Goal: Check status: Check status

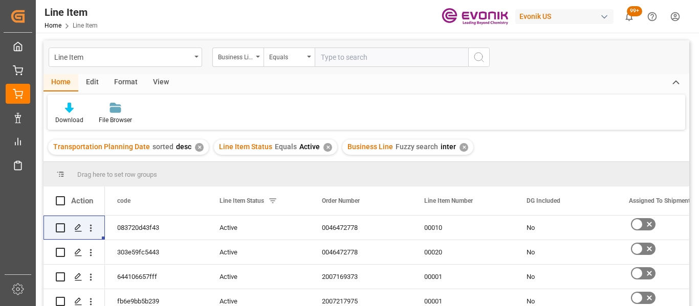
scroll to position [818, 0]
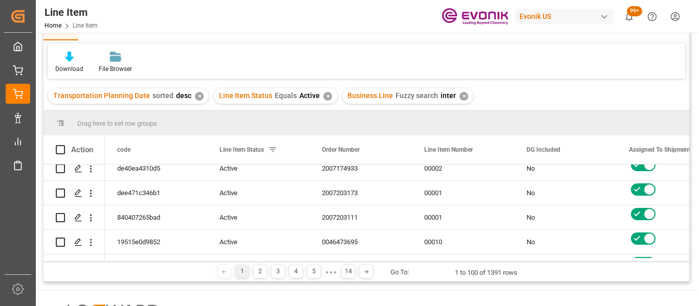
click at [459, 95] on div "✕" at bounding box center [463, 96] width 9 height 9
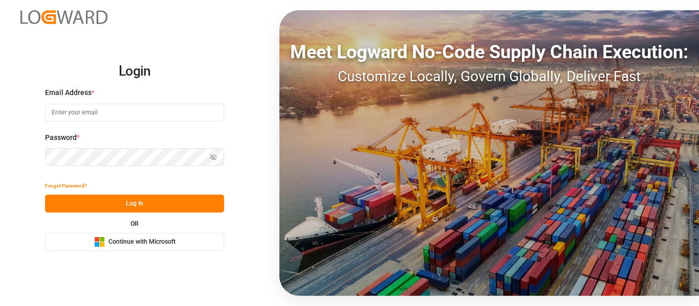
click at [190, 241] on button "Microsoft Logo Continue with Microsoft" at bounding box center [134, 242] width 179 height 18
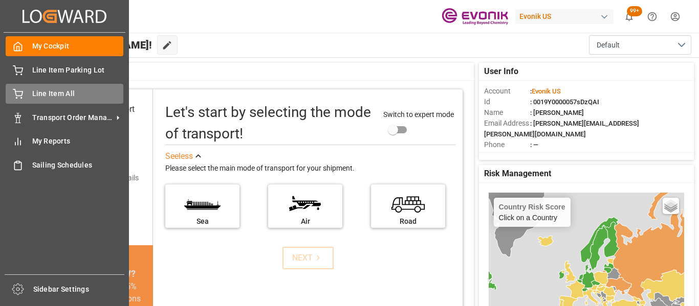
click at [43, 92] on span "Line Item All" at bounding box center [78, 93] width 92 height 11
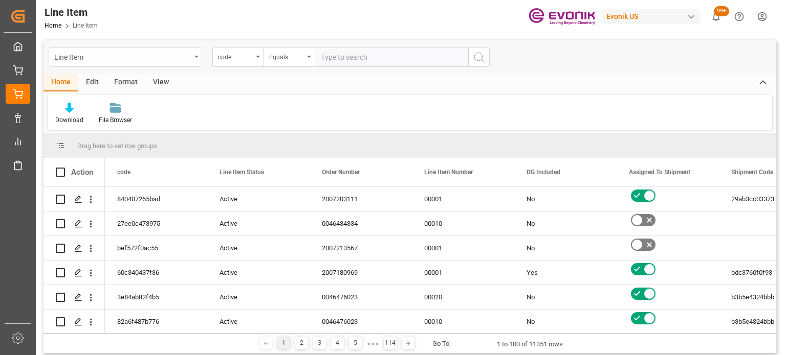
click at [191, 60] on div "Line Item" at bounding box center [125, 57] width 153 height 19
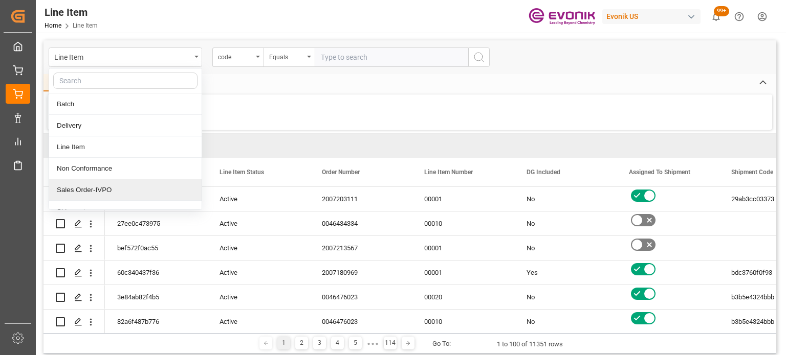
click at [133, 189] on div "Sales Order-IVPO" at bounding box center [125, 190] width 152 height 21
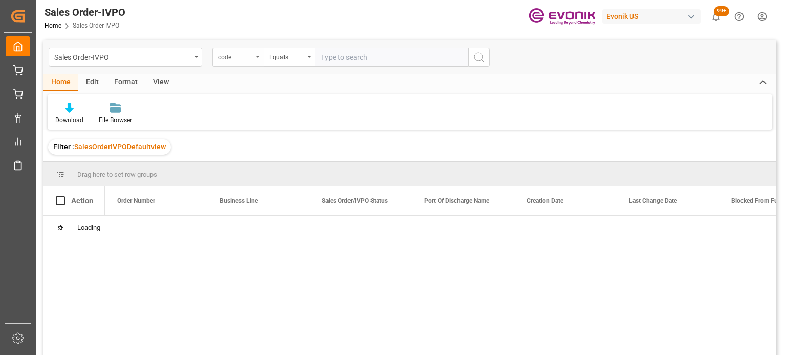
click at [236, 60] on div "code" at bounding box center [235, 56] width 35 height 12
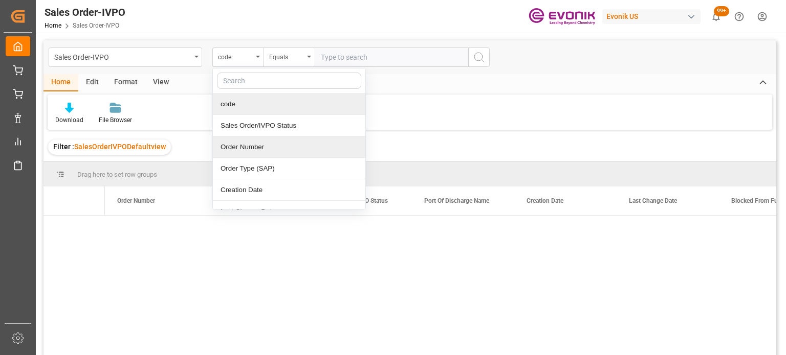
click at [256, 148] on div "Order Number" at bounding box center [289, 147] width 152 height 21
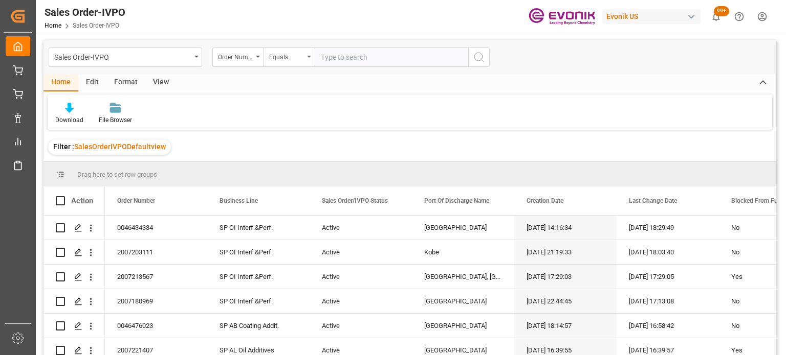
click at [342, 66] on input "text" at bounding box center [391, 57] width 153 height 19
click at [343, 60] on input "text" at bounding box center [391, 57] width 153 height 19
click at [361, 51] on input "2007" at bounding box center [391, 57] width 153 height 19
type input "2007203111"
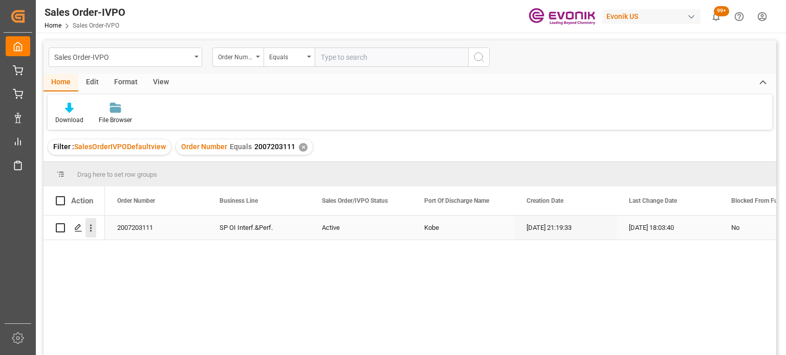
click at [92, 225] on icon "open menu" at bounding box center [90, 228] width 11 height 11
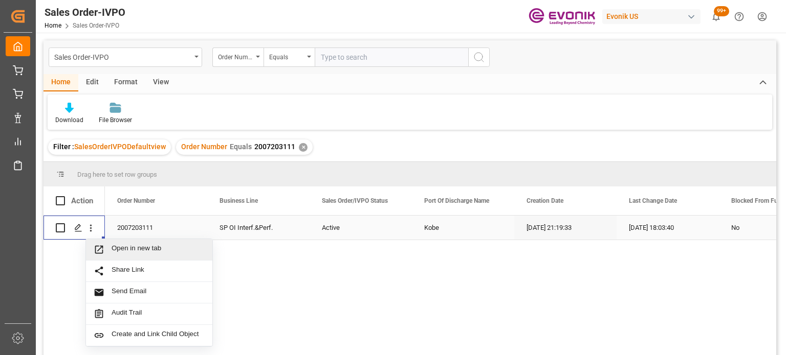
click at [134, 247] on span "Open in new tab" at bounding box center [158, 249] width 93 height 11
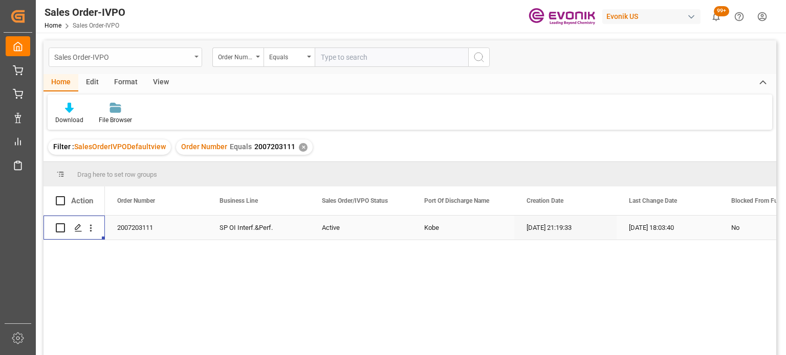
click at [184, 53] on div "Sales Order-IVPO" at bounding box center [122, 56] width 137 height 13
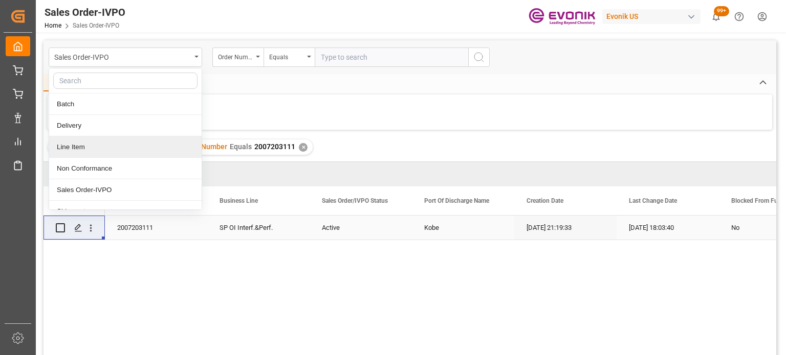
click at [98, 149] on div "Line Item" at bounding box center [125, 147] width 152 height 21
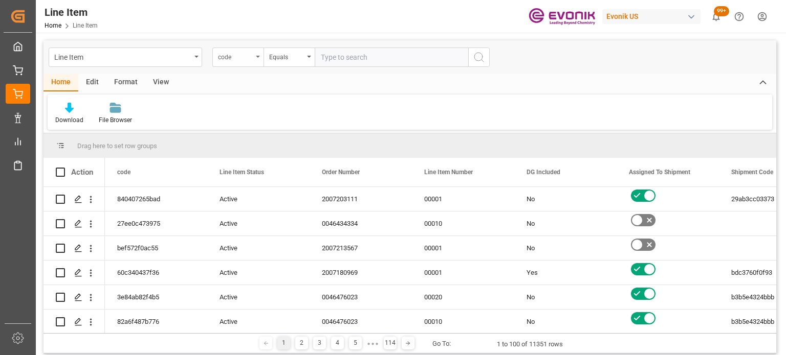
click at [260, 57] on div "code" at bounding box center [237, 57] width 51 height 19
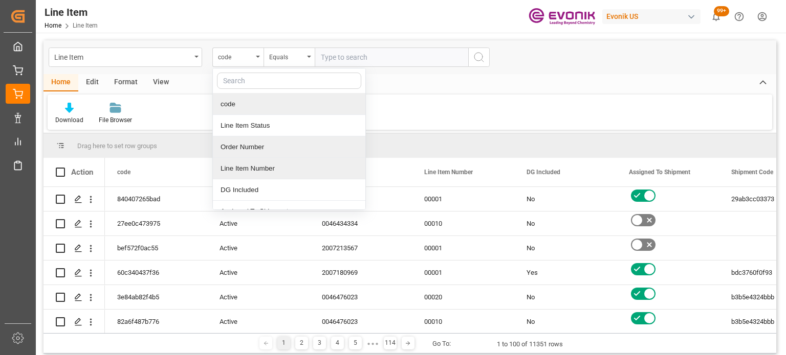
click at [258, 147] on div "Order Number" at bounding box center [289, 147] width 152 height 21
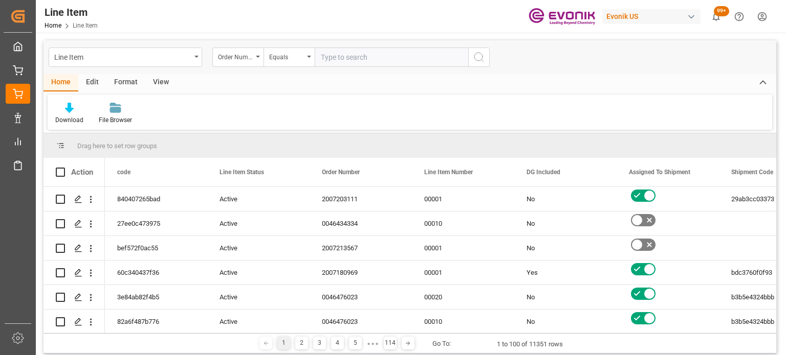
click at [354, 59] on input "text" at bounding box center [391, 57] width 153 height 19
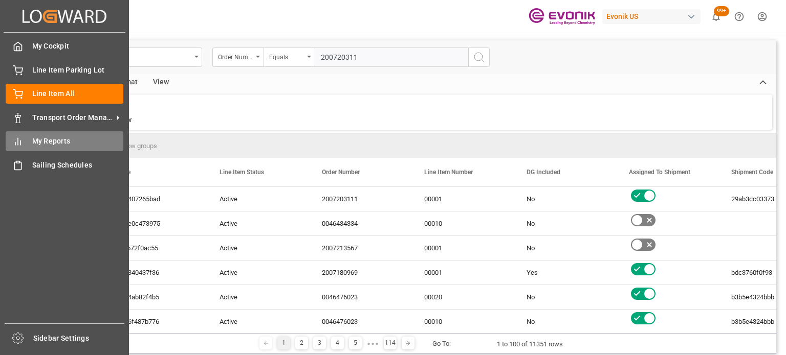
type input "2007203111"
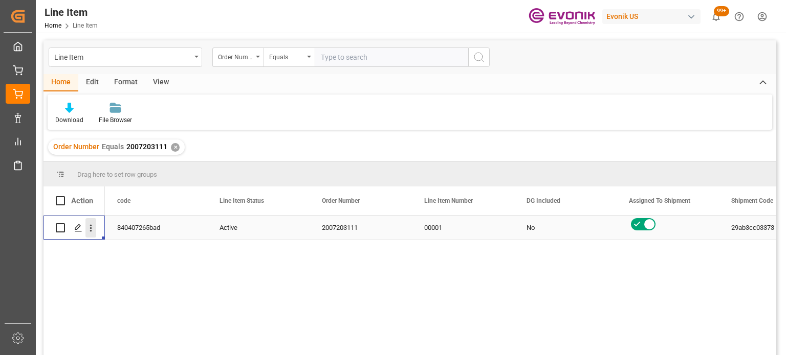
click at [88, 229] on icon "open menu" at bounding box center [90, 228] width 11 height 11
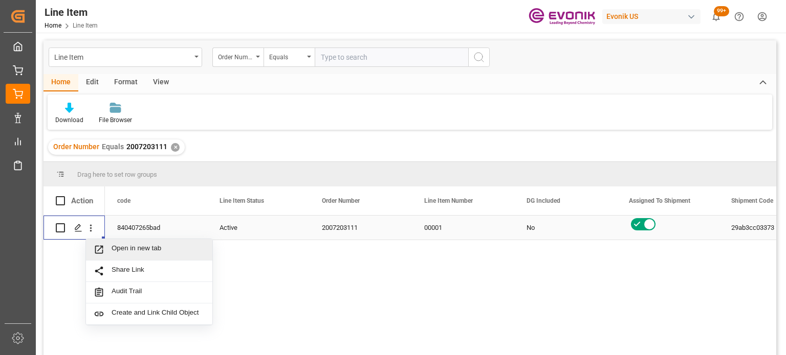
click at [123, 251] on span "Open in new tab" at bounding box center [158, 249] width 93 height 11
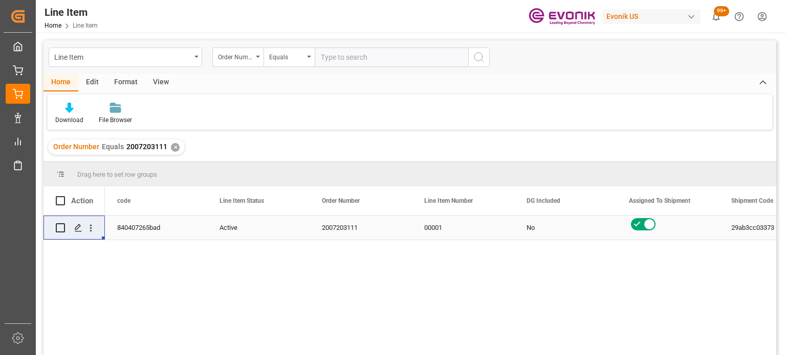
click at [175, 147] on div "✕" at bounding box center [175, 147] width 9 height 9
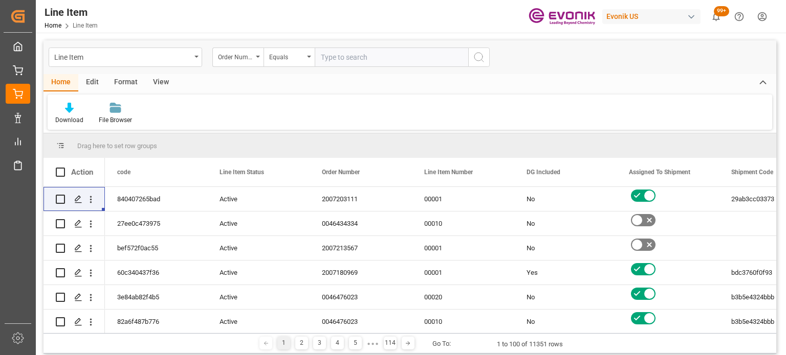
click at [408, 58] on input "text" at bounding box center [391, 57] width 153 height 19
type input "2007180950"
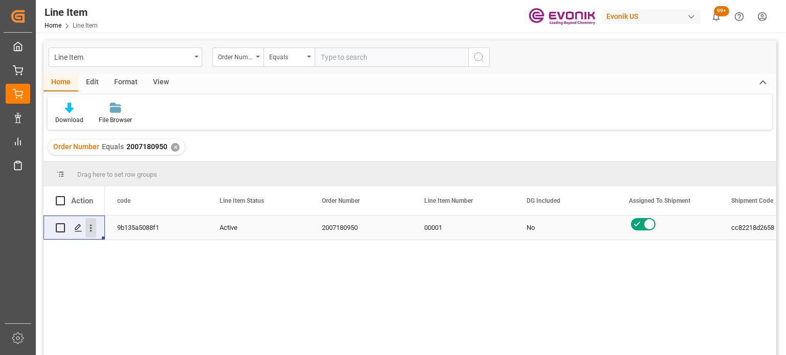
click at [93, 225] on icon "open menu" at bounding box center [90, 228] width 11 height 11
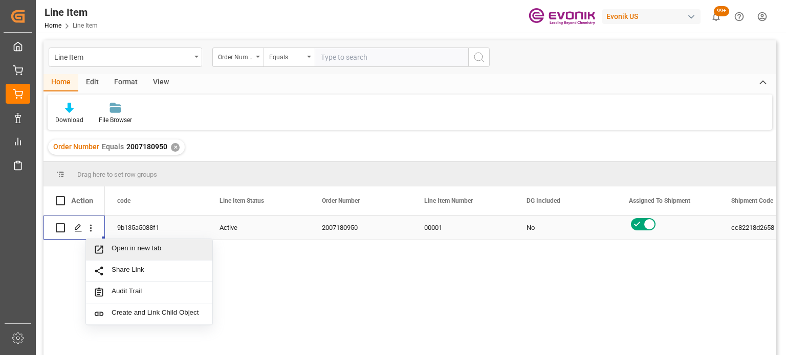
click at [160, 249] on span "Open in new tab" at bounding box center [158, 249] width 93 height 11
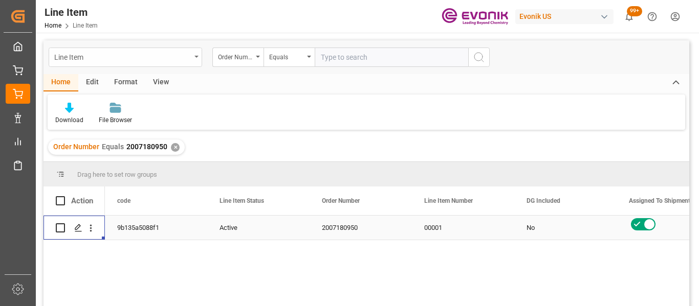
click at [194, 63] on div "Line Item" at bounding box center [125, 57] width 153 height 19
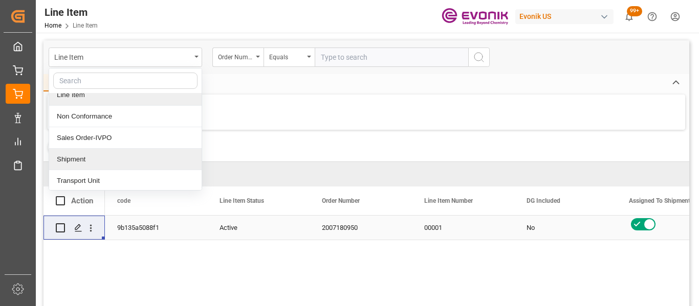
scroll to position [54, 0]
click at [98, 156] on div "Shipment" at bounding box center [125, 157] width 152 height 21
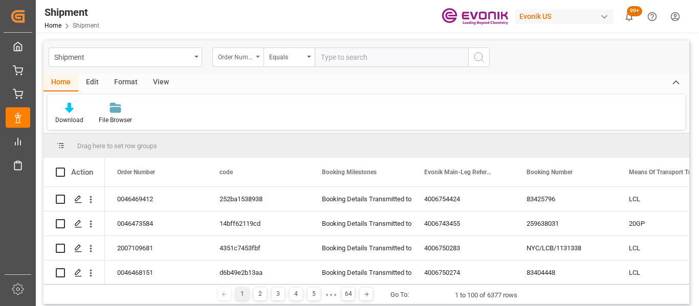
click at [242, 56] on div "Order Number" at bounding box center [235, 56] width 35 height 12
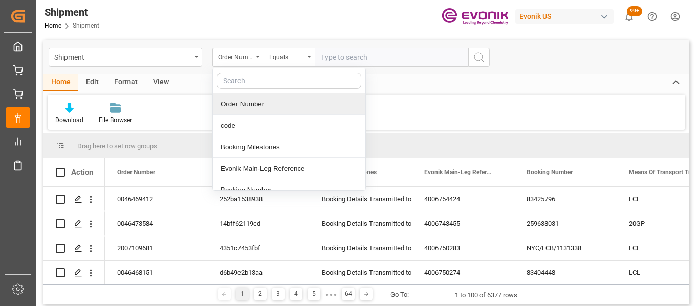
click at [344, 61] on input "text" at bounding box center [391, 57] width 153 height 19
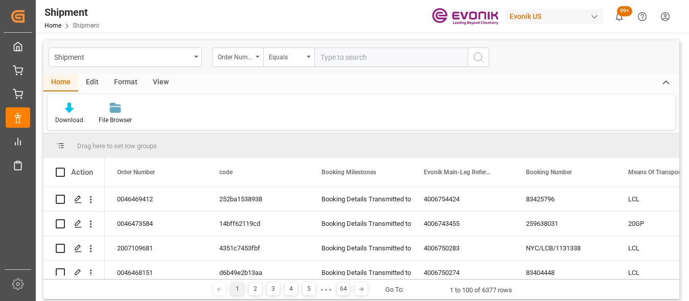
click at [349, 56] on input "text" at bounding box center [391, 57] width 153 height 19
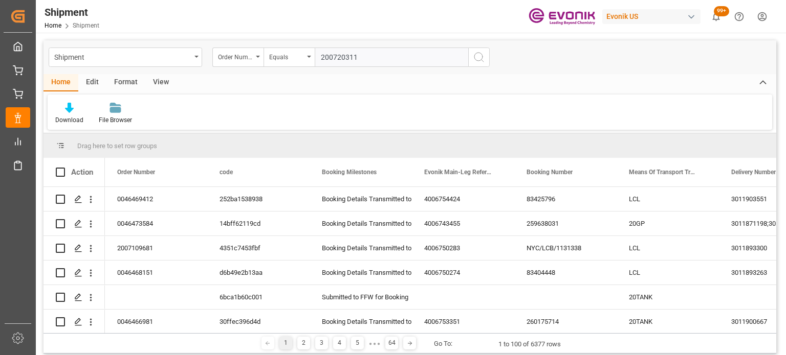
type input "2007203111"
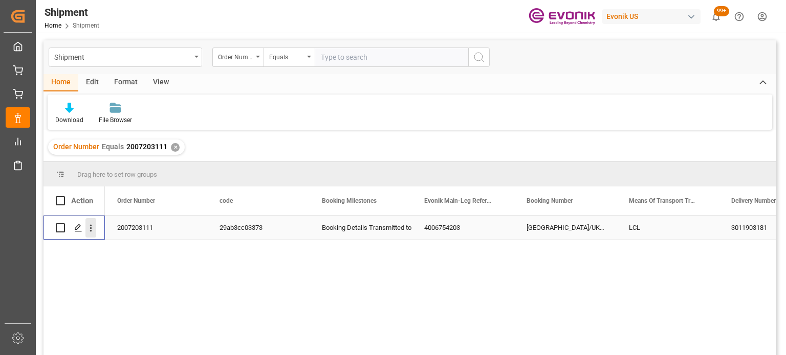
click at [86, 233] on icon "open menu" at bounding box center [90, 228] width 11 height 11
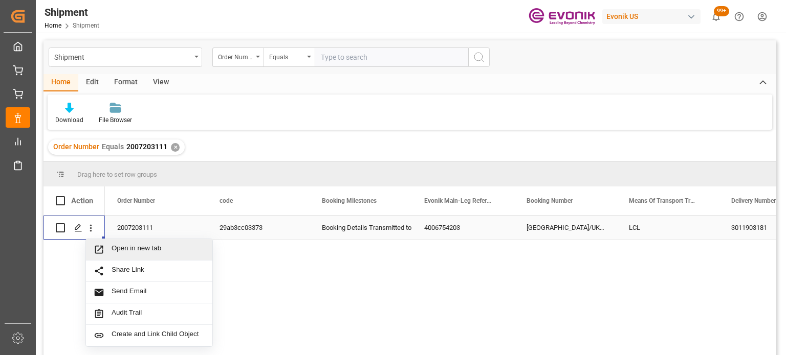
click at [118, 252] on span "Open in new tab" at bounding box center [158, 249] width 93 height 11
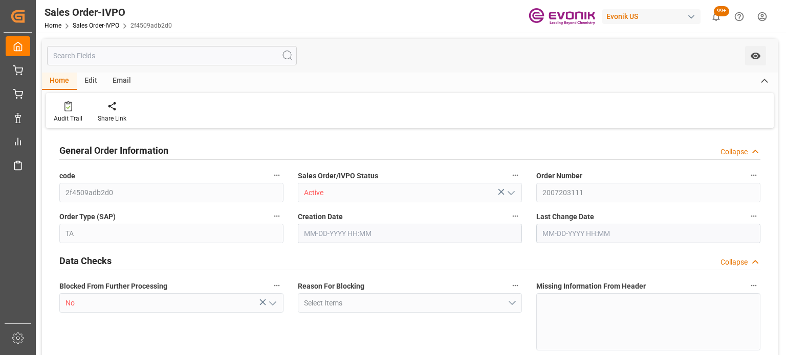
type input "JPUKB"
type input "0"
type input "1"
type input "455.08"
type input "[DATE] 21:19"
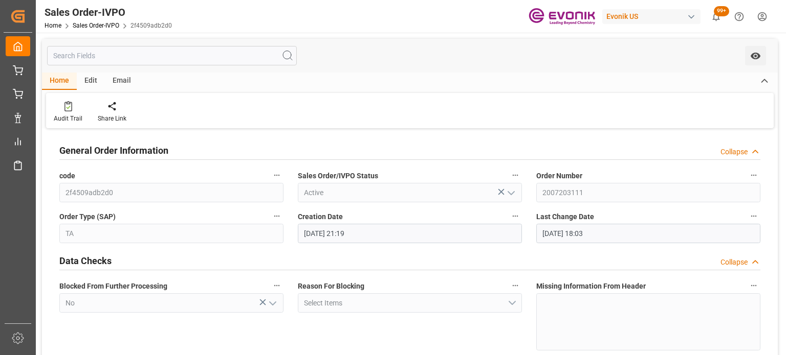
type input "10-10-2025 18:03"
click at [276, 214] on icon "button" at bounding box center [277, 216] width 8 height 8
click at [282, 215] on icon at bounding box center [283, 216] width 11 height 11
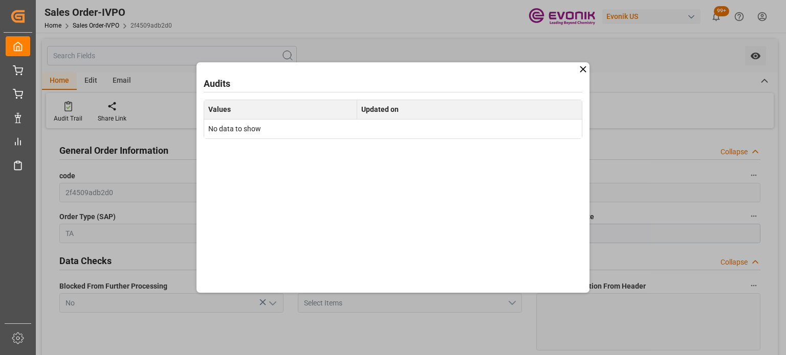
click at [585, 69] on icon at bounding box center [582, 69] width 11 height 11
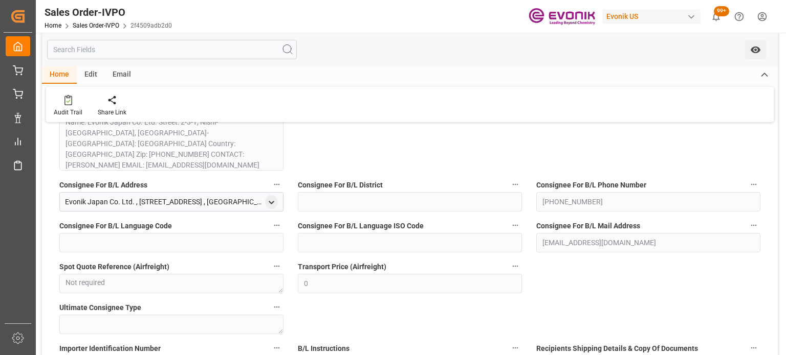
scroll to position [870, 0]
click at [266, 200] on div "open menu" at bounding box center [271, 202] width 13 height 14
click at [272, 206] on icon "open menu" at bounding box center [271, 202] width 9 height 9
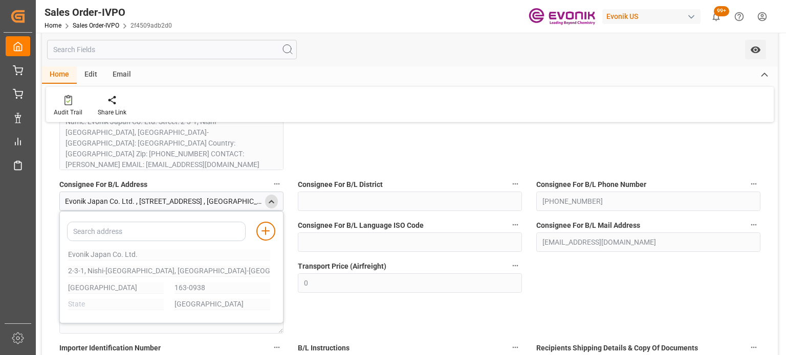
click at [276, 203] on div "close menu" at bounding box center [271, 202] width 13 height 14
click at [272, 202] on icon "close menu" at bounding box center [271, 202] width 9 height 9
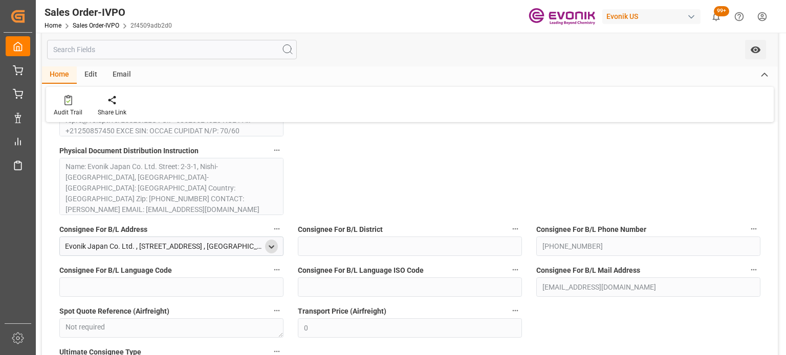
scroll to position [818, 0]
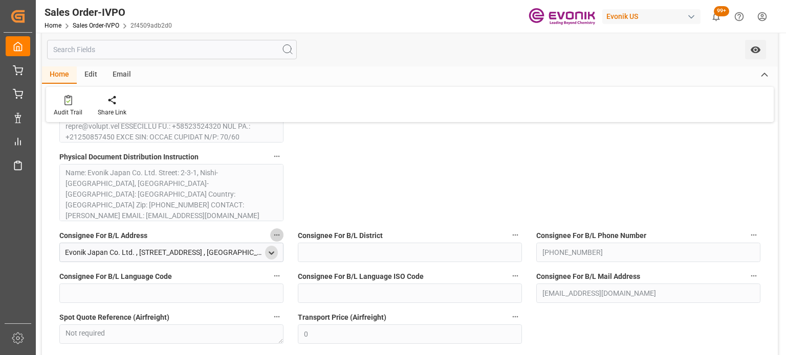
click at [274, 234] on icon "button" at bounding box center [277, 235] width 8 height 8
click at [297, 229] on li "Audits" at bounding box center [296, 234] width 52 height 17
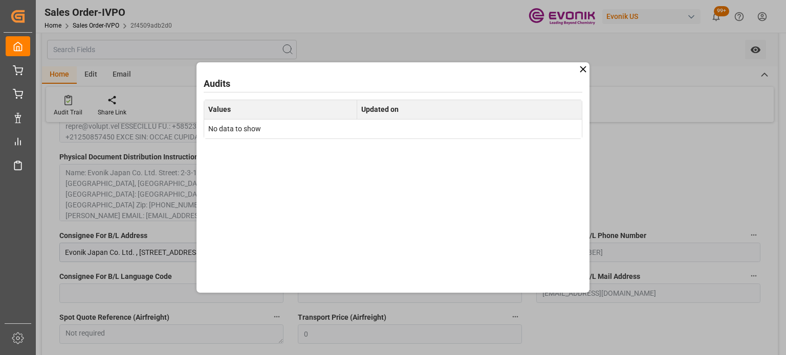
click at [580, 70] on icon at bounding box center [582, 69] width 11 height 11
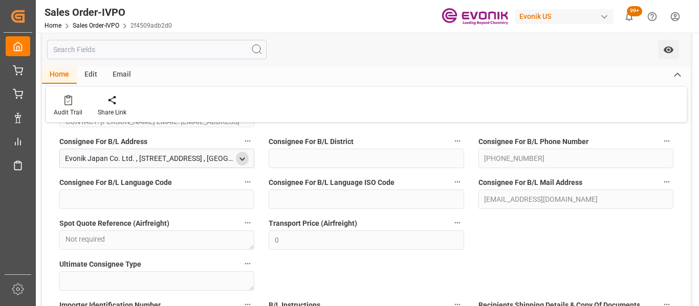
scroll to position [861, 0]
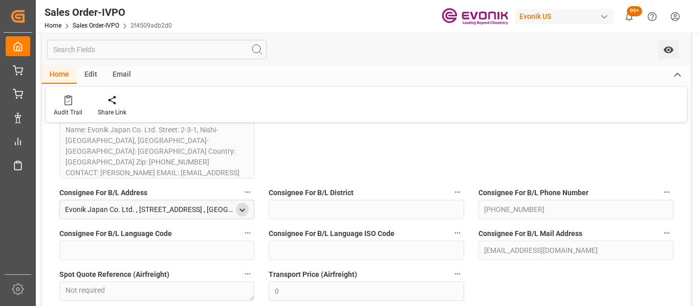
click at [240, 210] on polyline "open menu" at bounding box center [242, 210] width 5 height 2
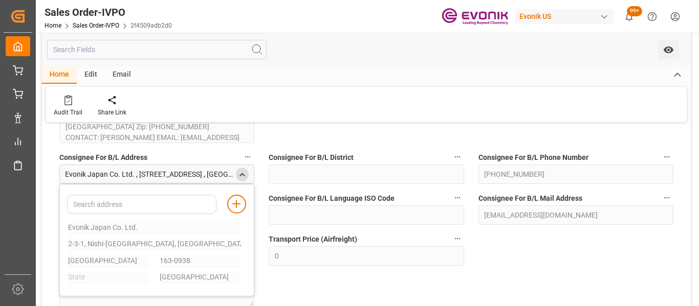
scroll to position [912, 0]
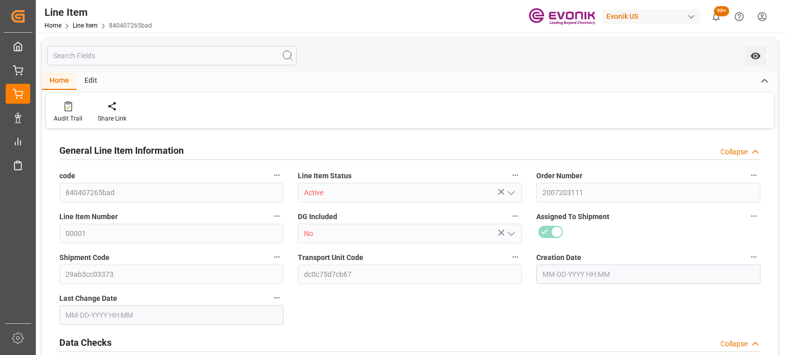
type input "1"
type input "430.08"
type input "381.6"
type input "1.0134"
type input "24"
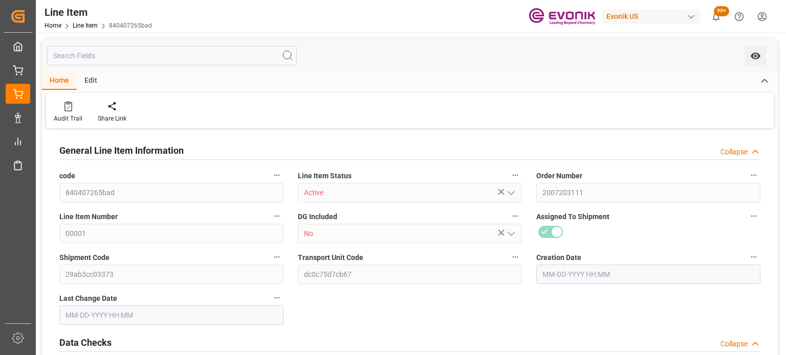
type input "1015056"
type input "24"
type input "381.6"
type input "430.08"
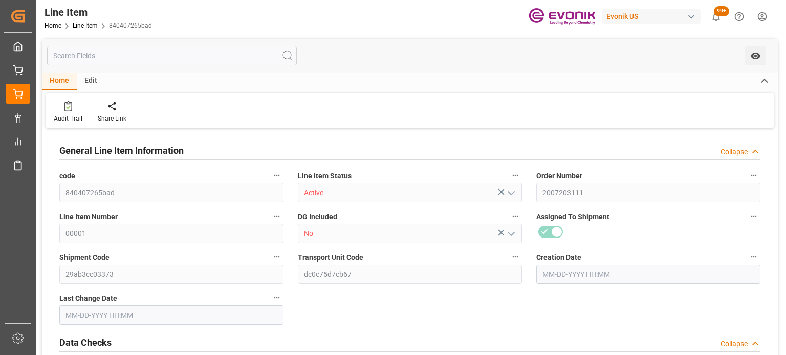
type input "455.08"
type input "381.6"
type input "1.0134"
type input "1013.424"
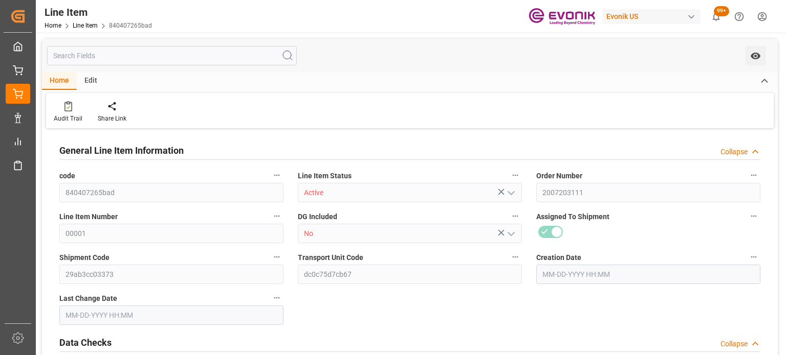
type input "24"
type input "430.08"
type input "381.6"
type input "1.0135"
type input "[DATE] 21:19"
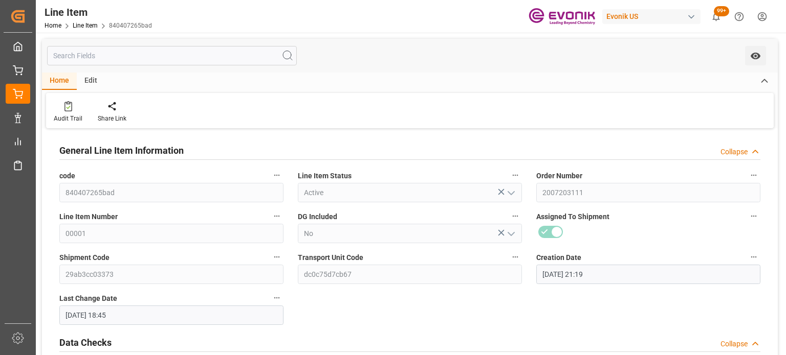
type input "[DATE] 18:45"
type input "12-25-2025"
type input "10-21-2025"
type input "10-08-2025"
type input "10-14-2025"
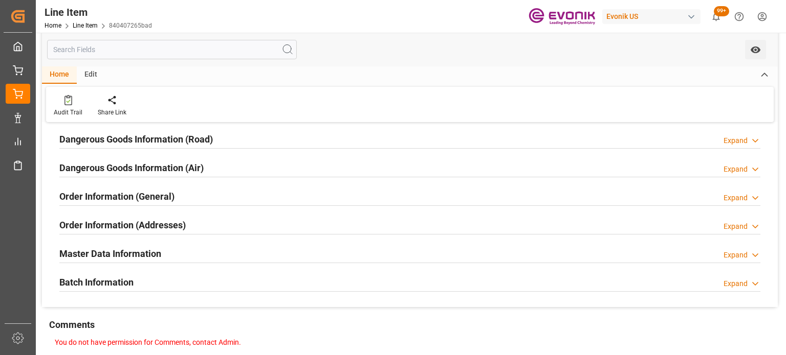
scroll to position [1330, 0]
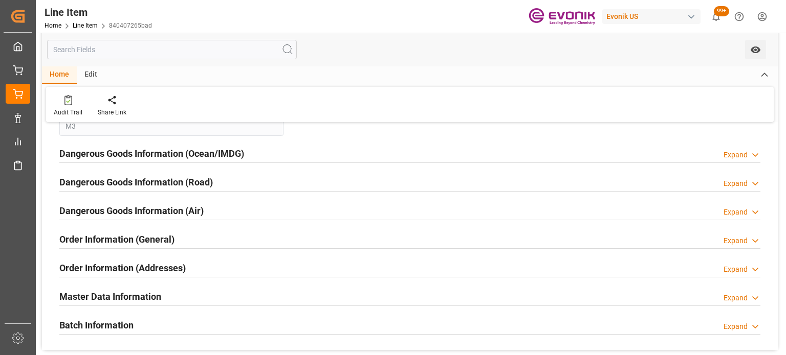
click at [727, 265] on div "Expand" at bounding box center [735, 269] width 24 height 11
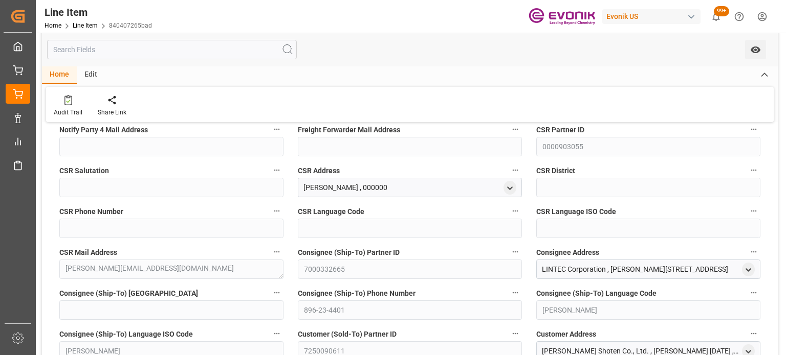
scroll to position [1790, 0]
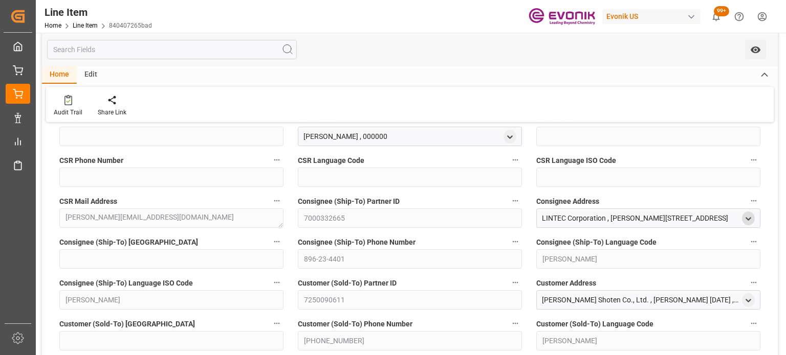
click at [752, 216] on div "open menu" at bounding box center [748, 219] width 13 height 14
click at [749, 216] on icon "open menu" at bounding box center [748, 219] width 9 height 9
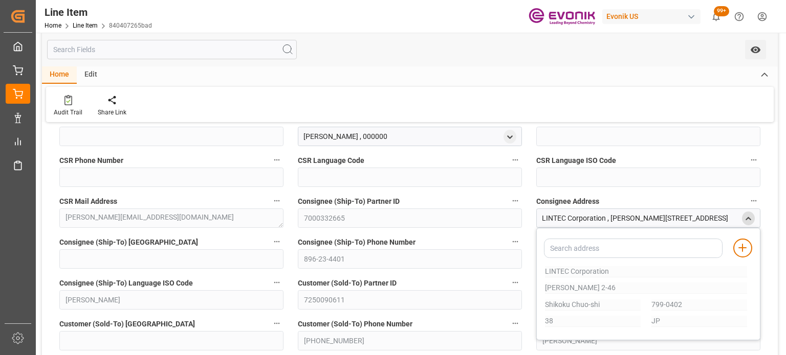
click at [749, 216] on icon "close menu" at bounding box center [748, 219] width 9 height 9
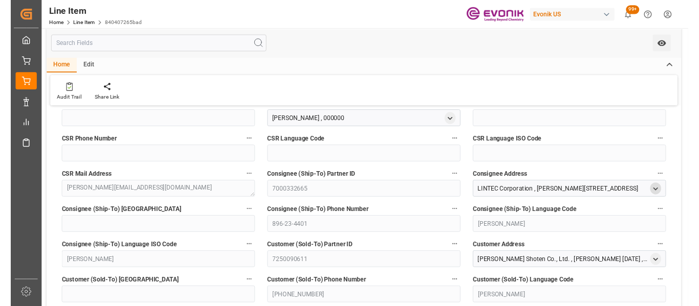
scroll to position [1841, 0]
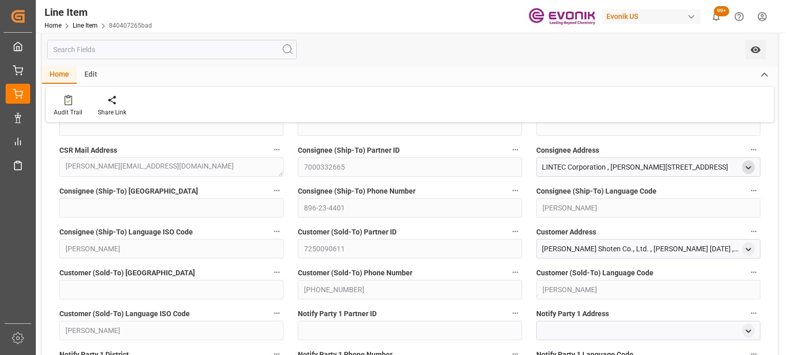
click at [749, 164] on icon "open menu" at bounding box center [748, 168] width 9 height 9
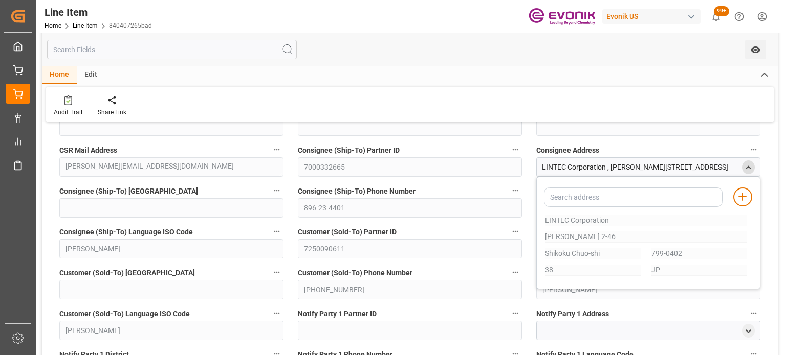
click at [749, 164] on icon "close menu" at bounding box center [748, 168] width 9 height 9
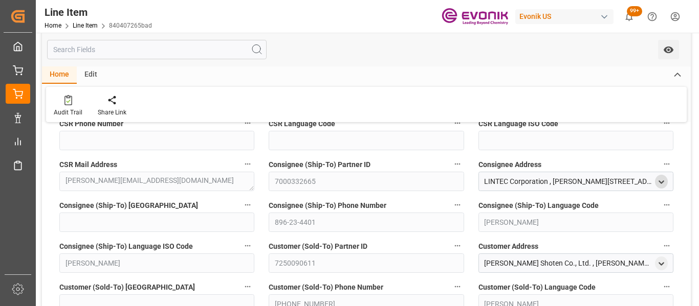
click at [665, 182] on icon "open menu" at bounding box center [661, 182] width 9 height 9
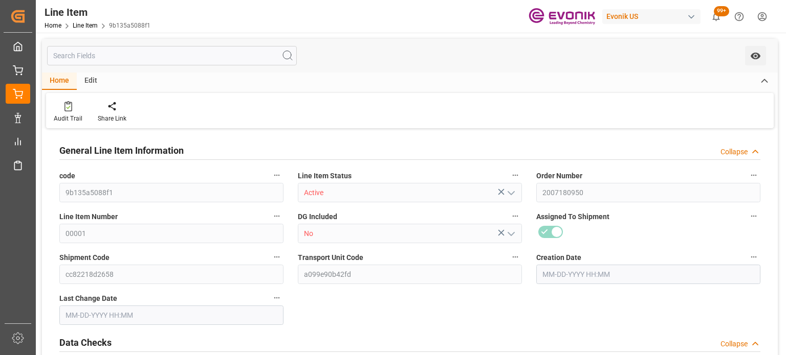
type input "18"
type input "18360"
type input "17370"
type input "25.056"
type input "18"
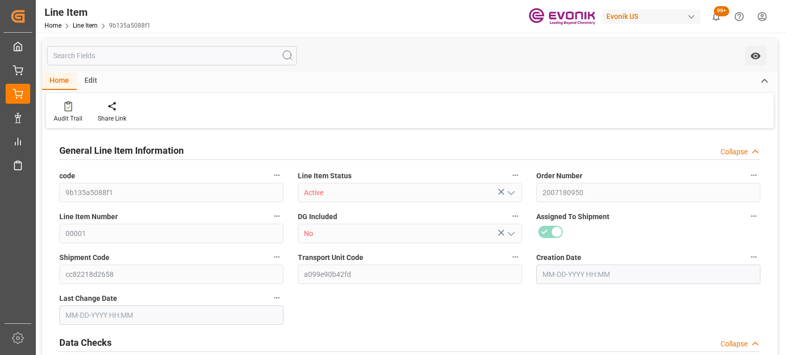
type input "67743"
type input "18"
type input "18360"
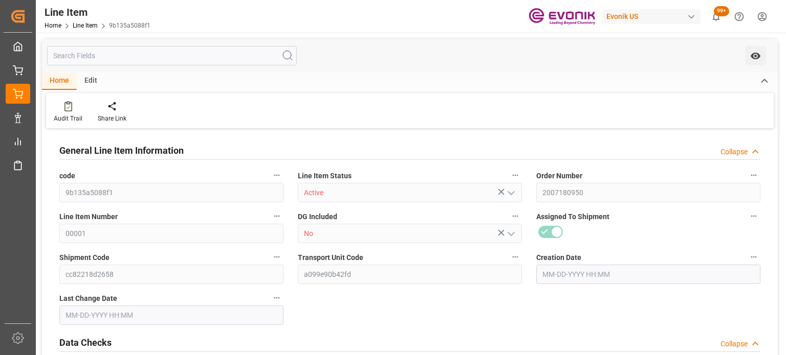
type input "18360"
type input "17370"
type input "25.056"
type input "25056"
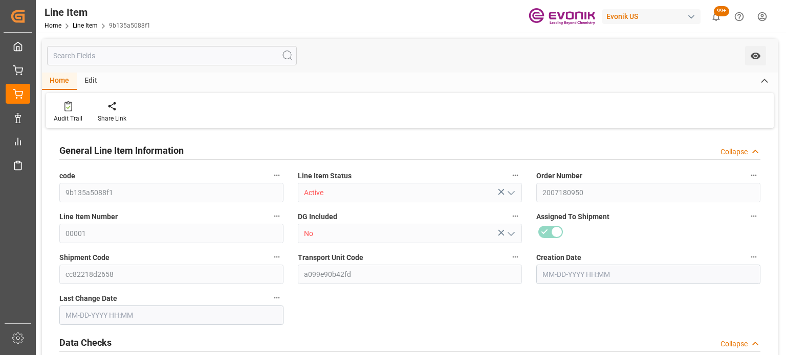
type input "0"
type input "09-24-2025 18:47"
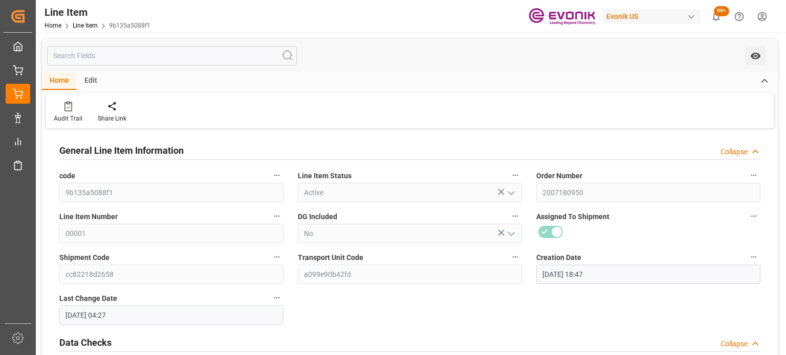
type input "10-08-2025 04:27"
type input "01-15-2026"
type input "11-11-2025"
type input "11-04-2025"
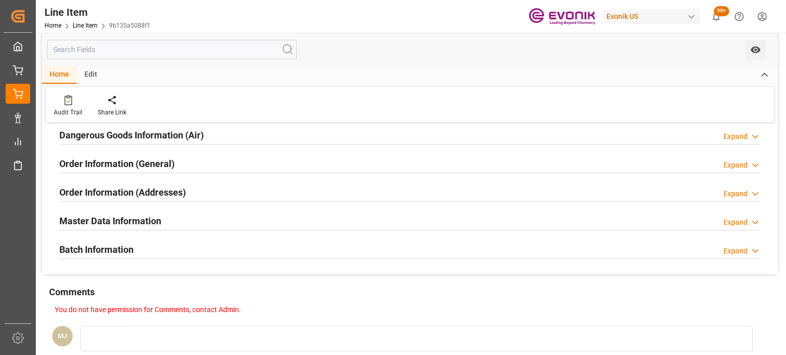
scroll to position [1381, 0]
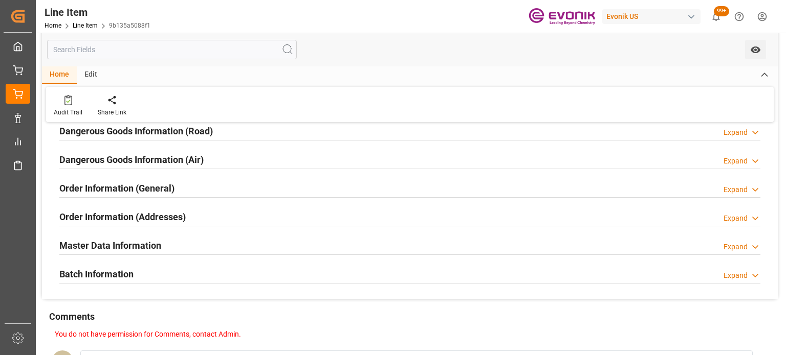
click at [733, 210] on div "Order Information (Addresses) Expand" at bounding box center [409, 216] width 701 height 19
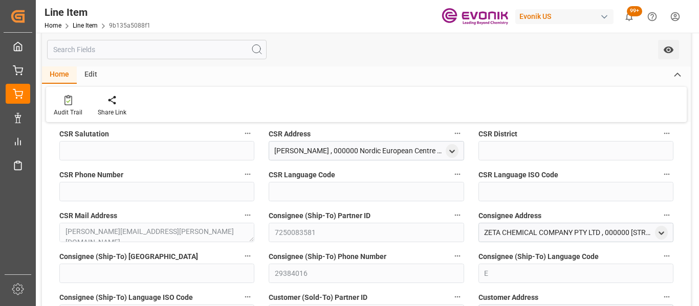
scroll to position [1790, 0]
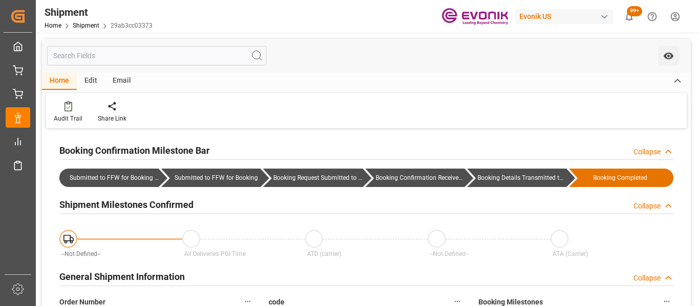
type input "AC Containerline"
type input "Leschaco Inc."
type input "-84.62"
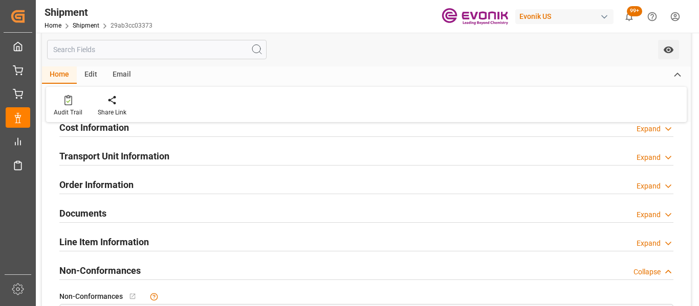
scroll to position [307, 0]
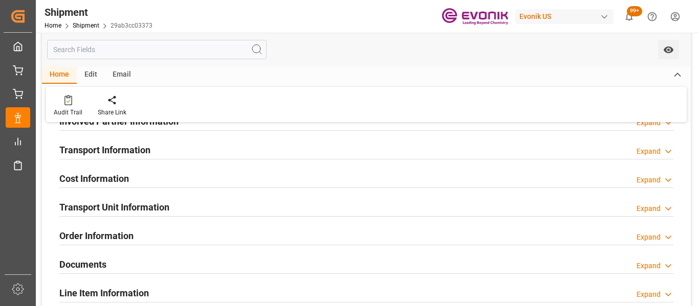
click at [660, 234] on div "Expand" at bounding box center [648, 237] width 24 height 11
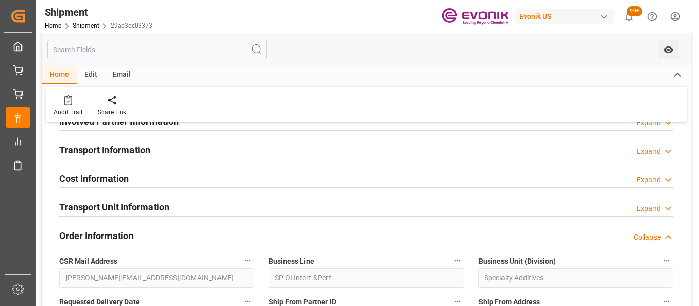
click at [656, 231] on div "Order Information Collapse" at bounding box center [366, 235] width 614 height 19
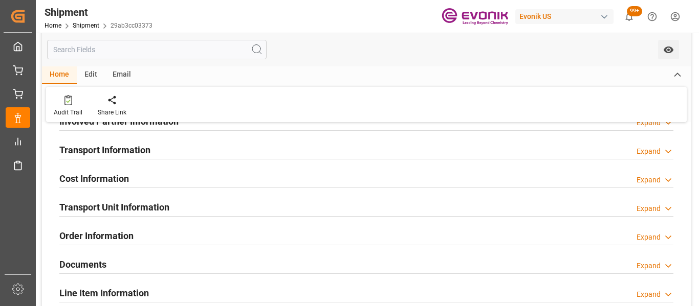
click at [652, 153] on div "Expand" at bounding box center [648, 151] width 24 height 11
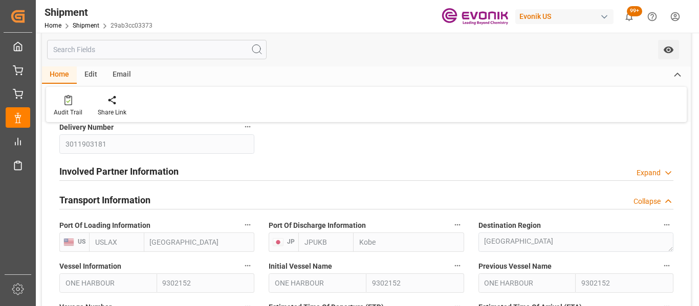
scroll to position [256, 0]
click at [656, 203] on div "Collapse" at bounding box center [646, 202] width 27 height 11
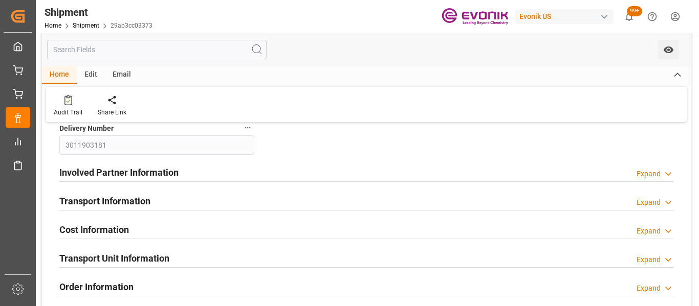
click at [658, 172] on div "Expand" at bounding box center [648, 174] width 24 height 11
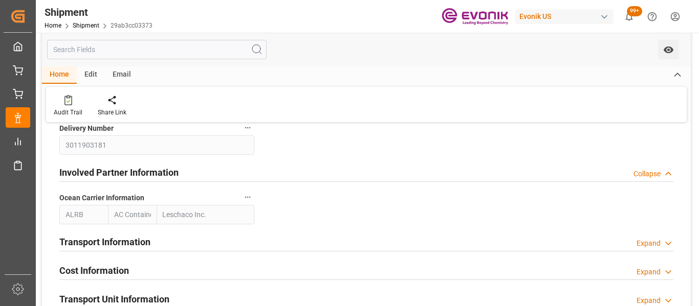
click at [658, 172] on div "Collapse" at bounding box center [646, 174] width 27 height 11
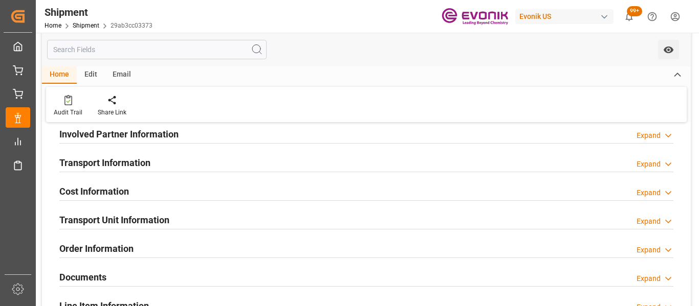
scroll to position [358, 0]
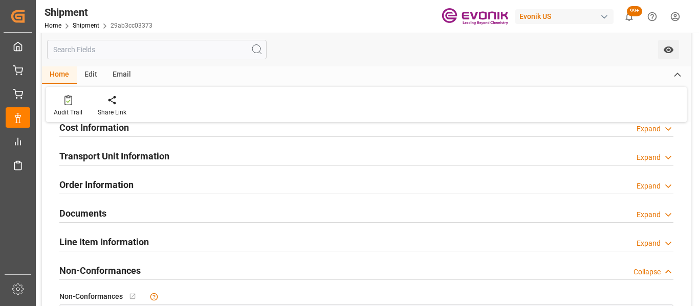
click at [652, 185] on div "Expand" at bounding box center [648, 186] width 24 height 11
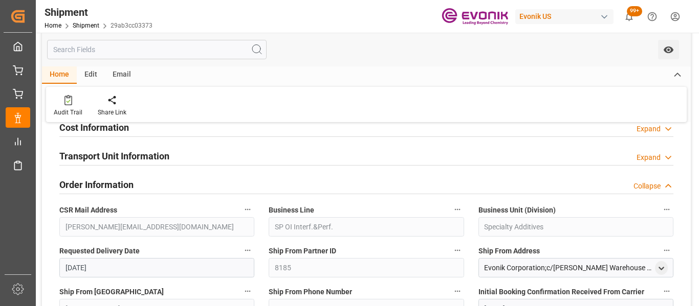
click at [652, 184] on div "Collapse" at bounding box center [646, 186] width 27 height 11
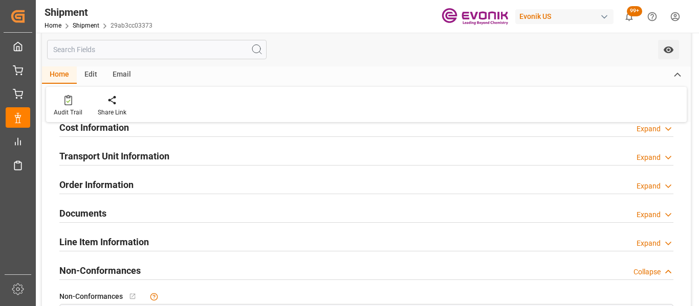
click at [651, 214] on div "Expand" at bounding box center [648, 215] width 24 height 11
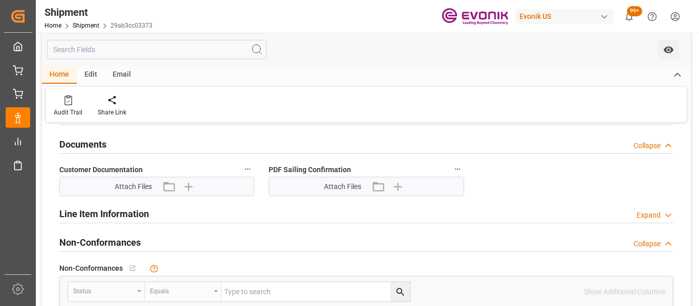
scroll to position [409, 0]
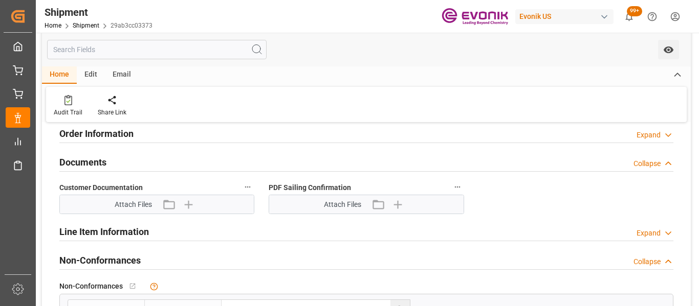
click at [648, 161] on div "Collapse" at bounding box center [646, 164] width 27 height 11
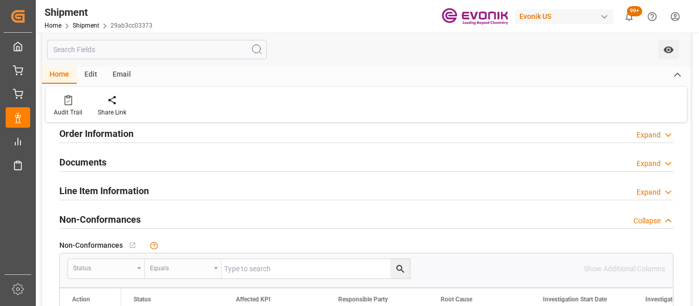
click at [656, 188] on div "Expand" at bounding box center [648, 192] width 24 height 11
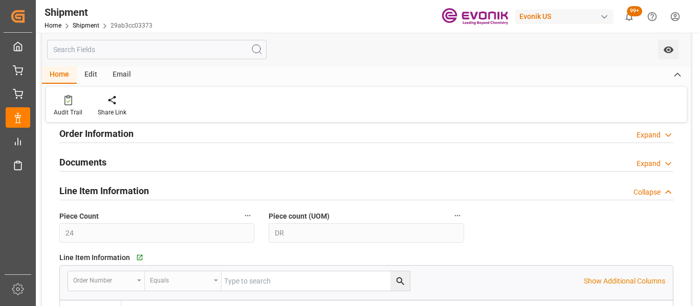
click at [656, 188] on div "Collapse" at bounding box center [646, 192] width 27 height 11
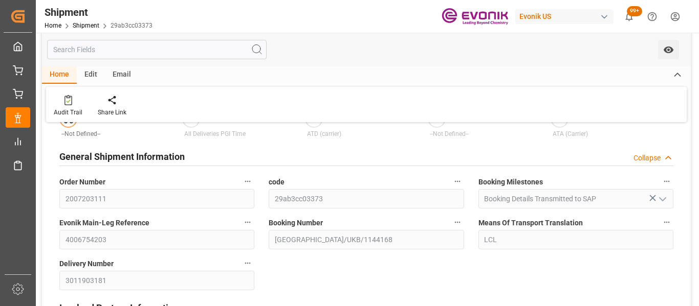
scroll to position [102, 0]
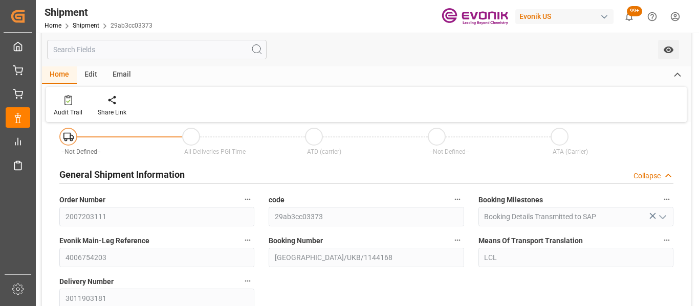
click at [650, 175] on div "Collapse" at bounding box center [646, 176] width 27 height 11
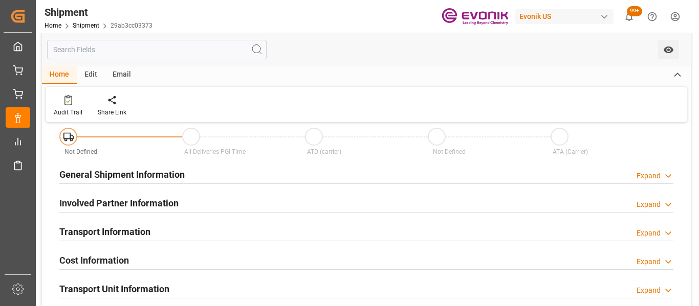
scroll to position [153, 0]
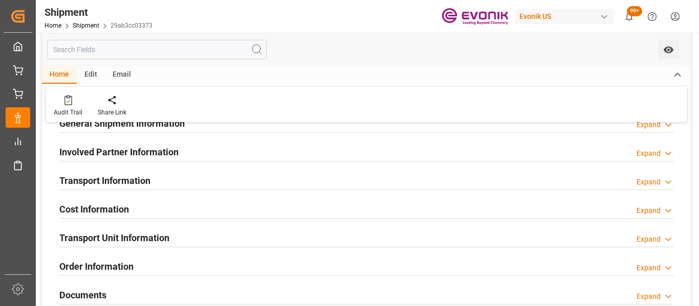
click at [651, 158] on div "Expand" at bounding box center [648, 153] width 24 height 11
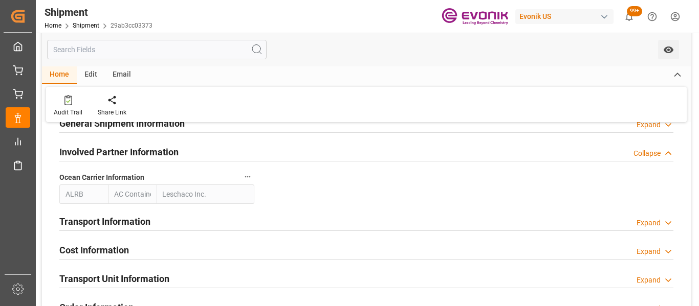
click at [651, 158] on div "Collapse" at bounding box center [646, 153] width 27 height 11
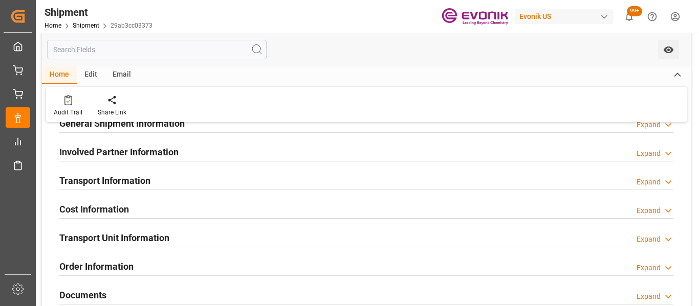
click at [653, 174] on div "Transport Information Expand" at bounding box center [366, 179] width 614 height 19
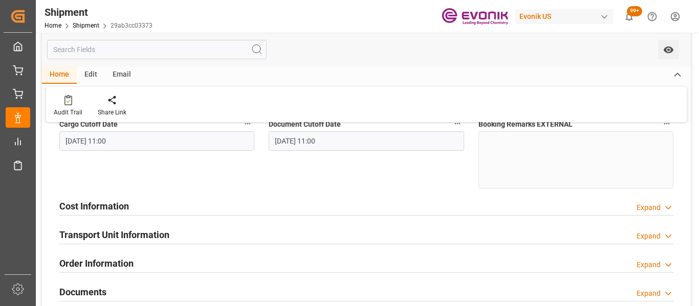
scroll to position [205, 0]
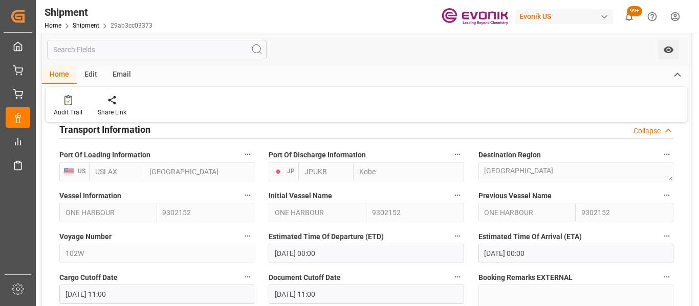
click at [655, 137] on div "Collapse" at bounding box center [646, 131] width 27 height 11
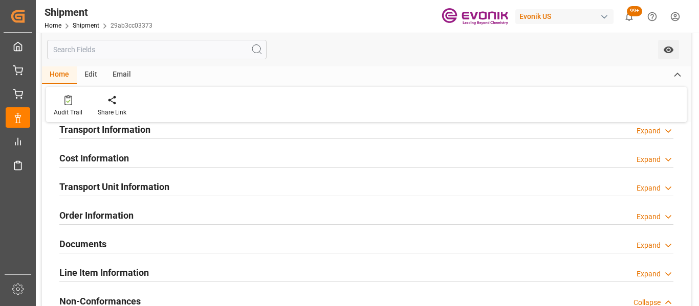
scroll to position [153, 0]
